Goal: Obtain resource: Download file/media

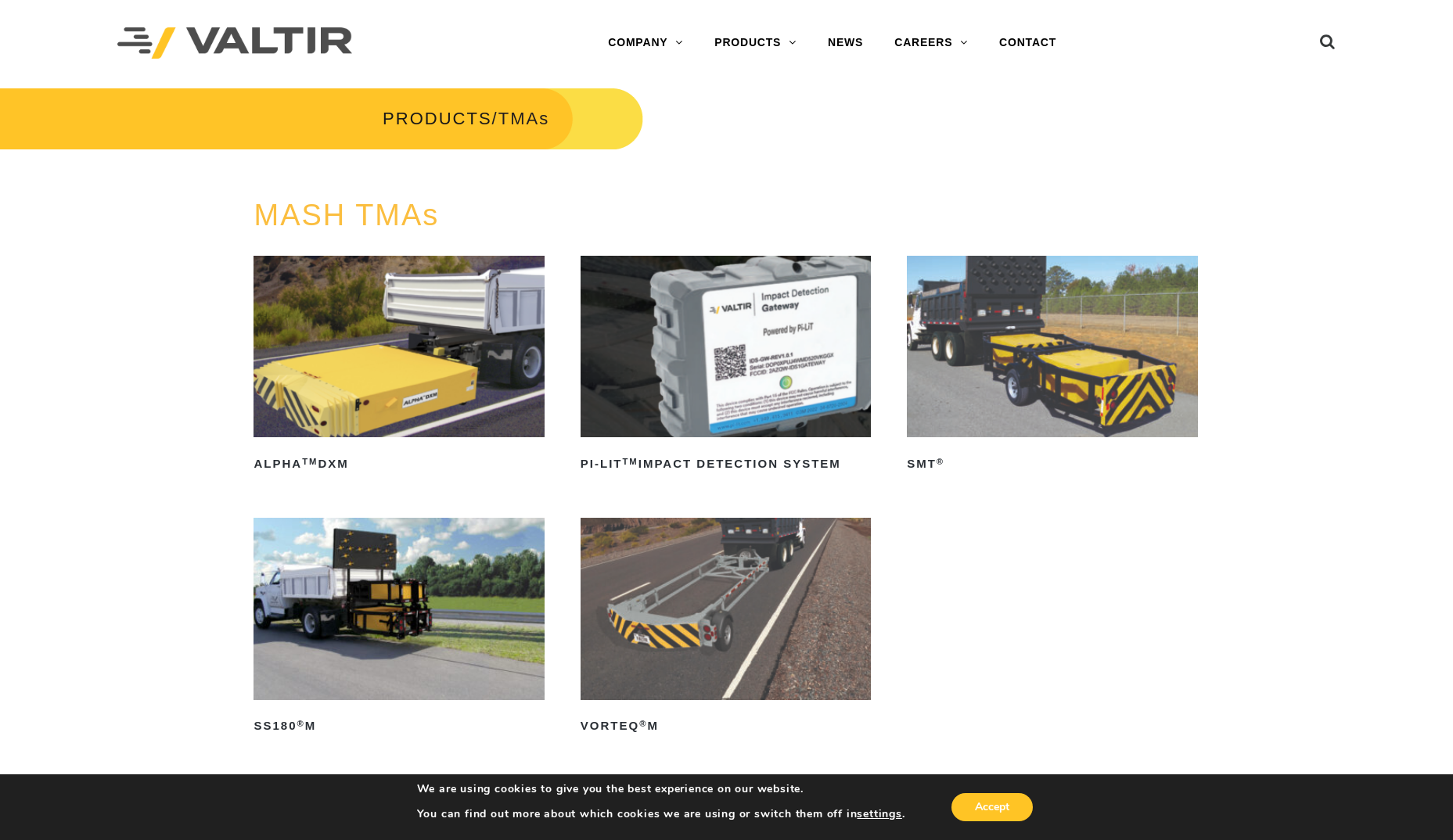
click at [396, 607] on img at bounding box center [399, 608] width 290 height 181
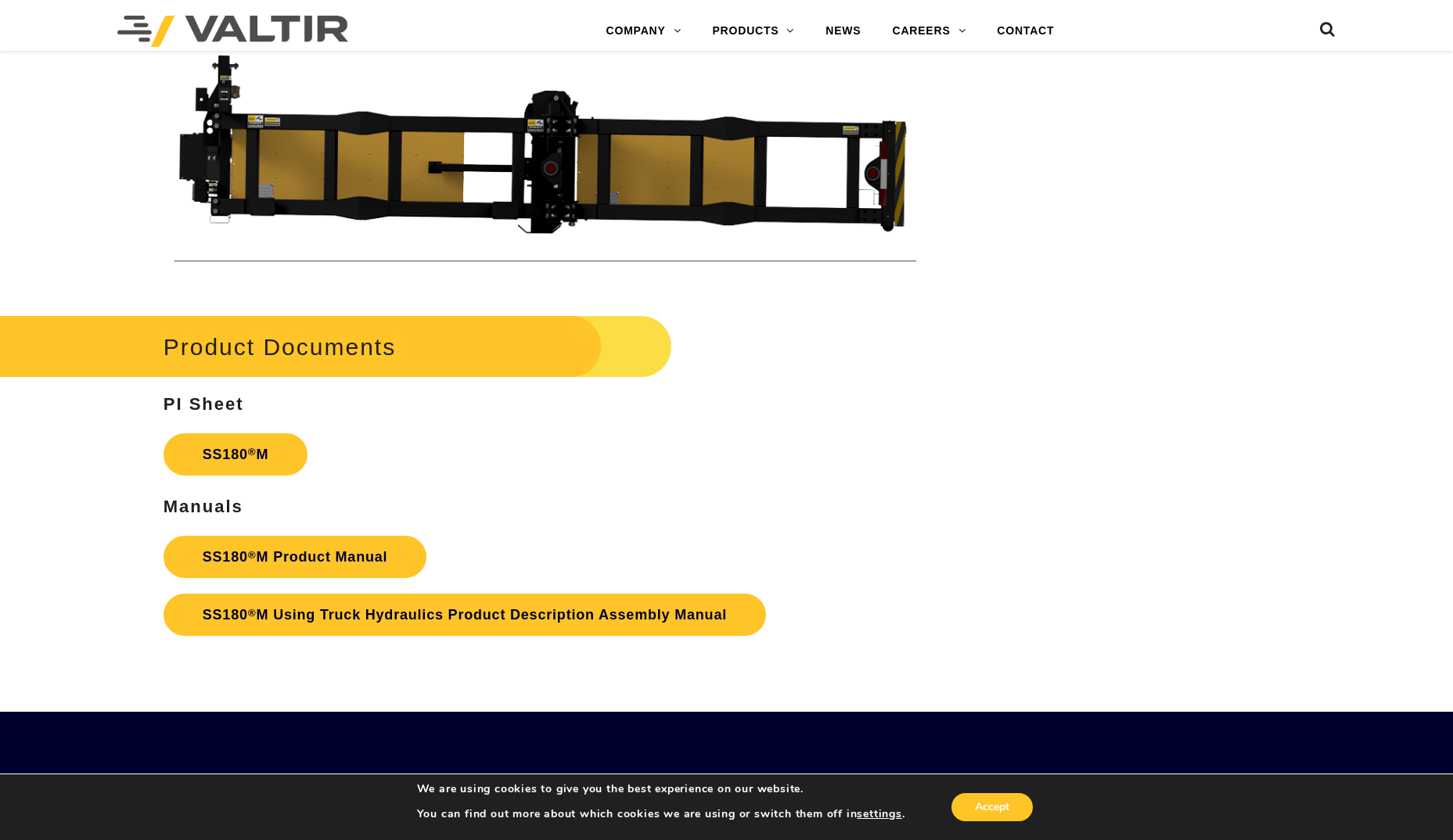
scroll to position [5474, 0]
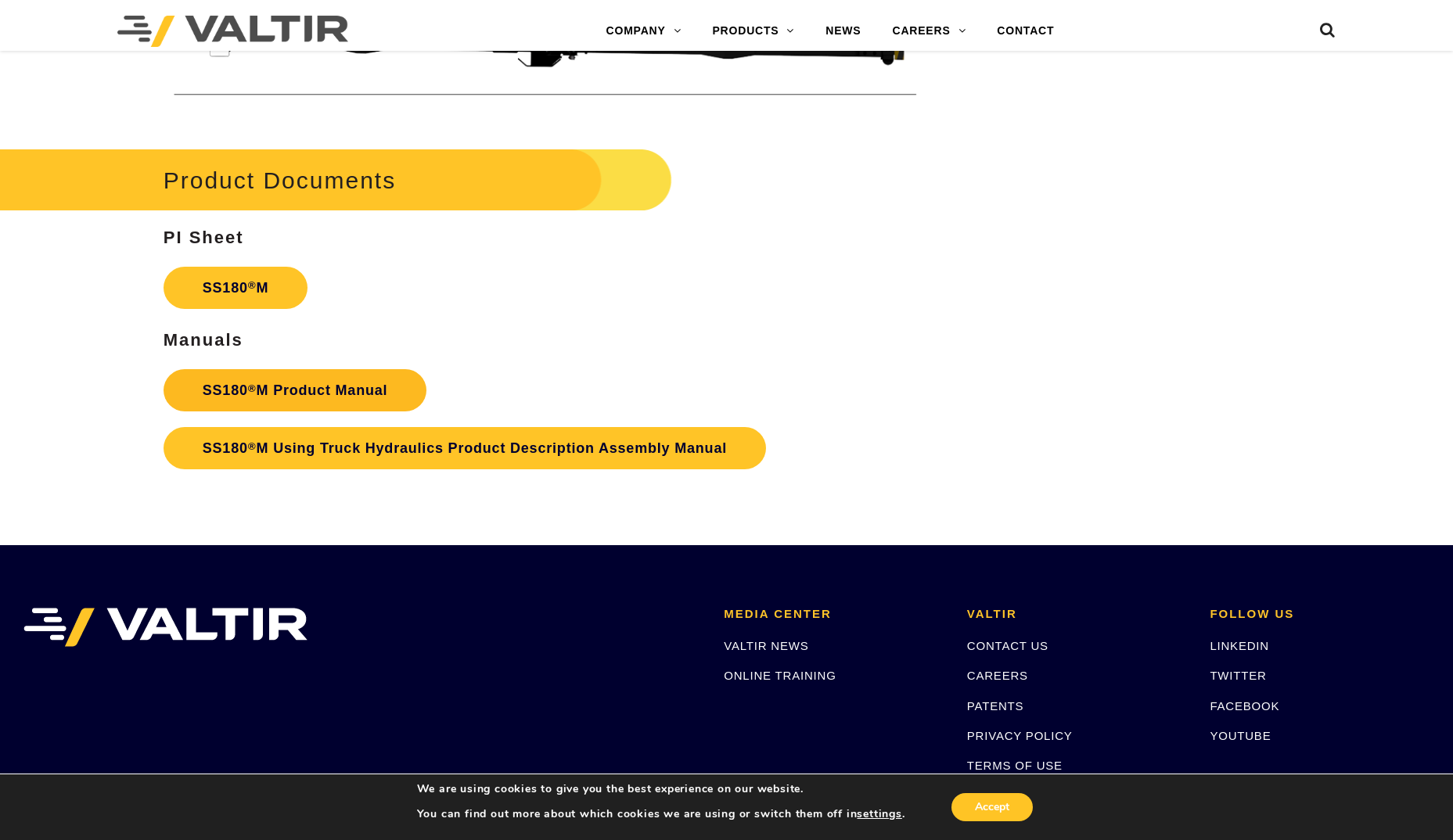
click at [278, 391] on link "SS180 ® M Product Manual" at bounding box center [295, 390] width 264 height 42
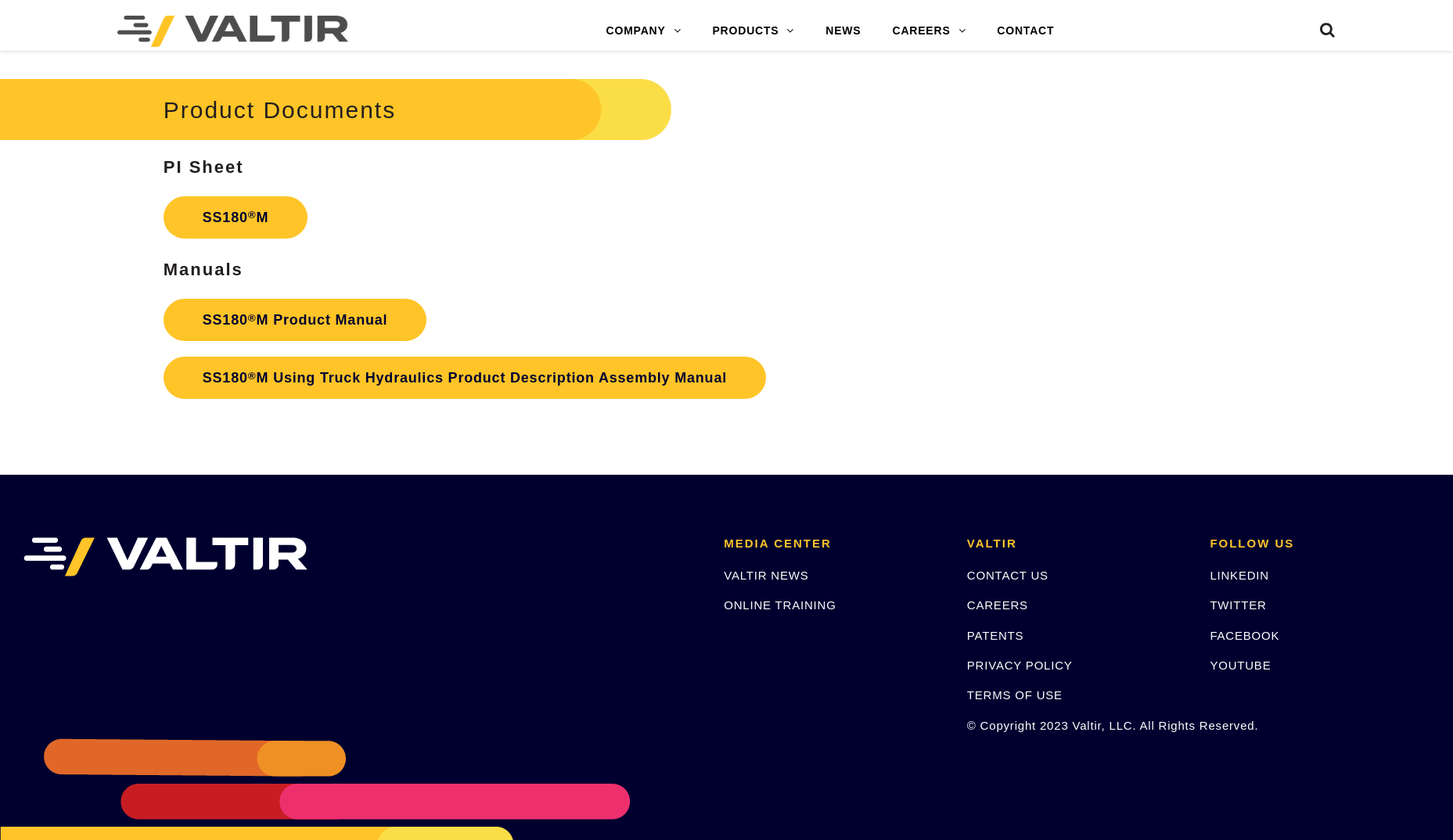
scroll to position [5474, 0]
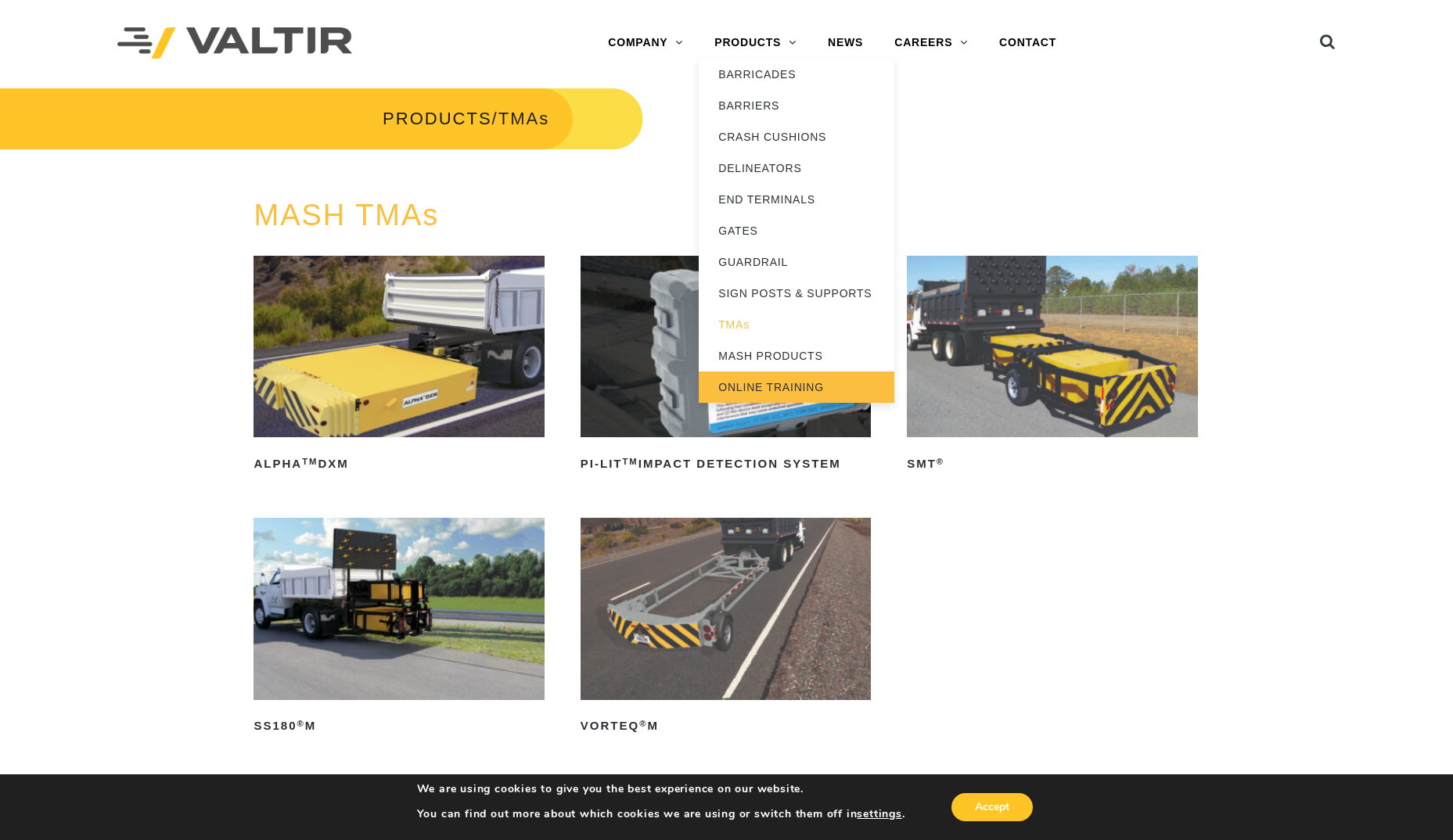
click at [754, 381] on link "ONLINE TRAINING" at bounding box center [797, 387] width 196 height 31
